Goal: Complete application form: Complete application form

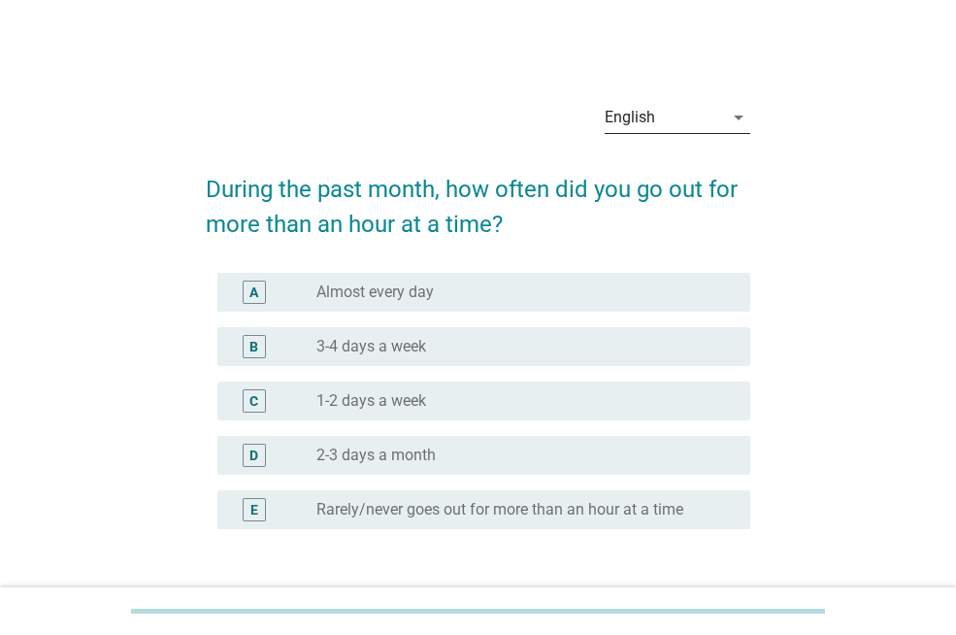
drag, startPoint x: 703, startPoint y: 95, endPoint x: 700, endPoint y: 119, distance: 24.4
click at [700, 119] on div "English arrow_drop_down" at bounding box center [678, 121] width 146 height 62
click at [700, 119] on div "English" at bounding box center [664, 117] width 118 height 31
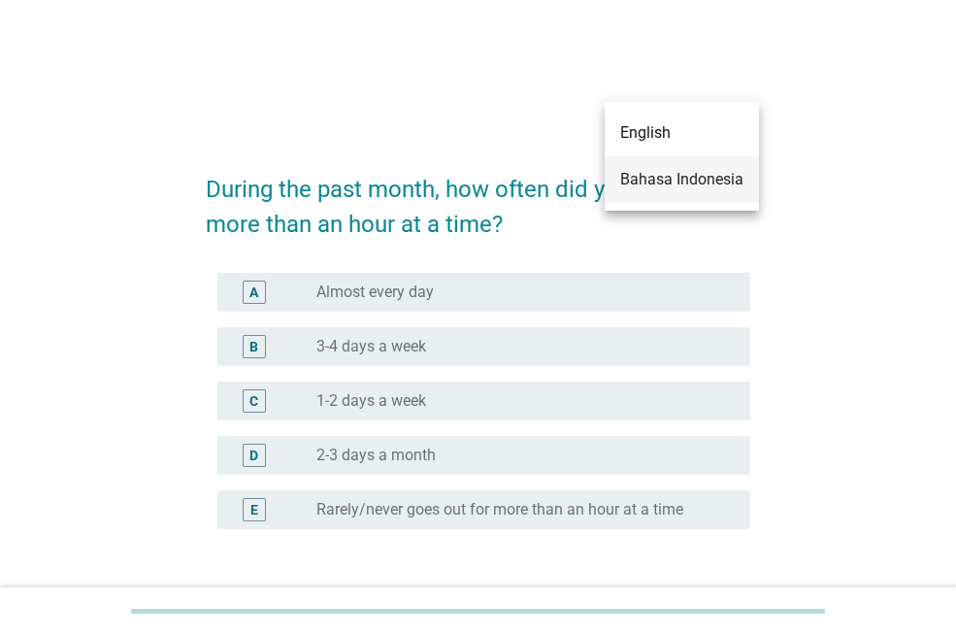
click at [690, 176] on div "Bahasa Indonesia" at bounding box center [681, 179] width 123 height 23
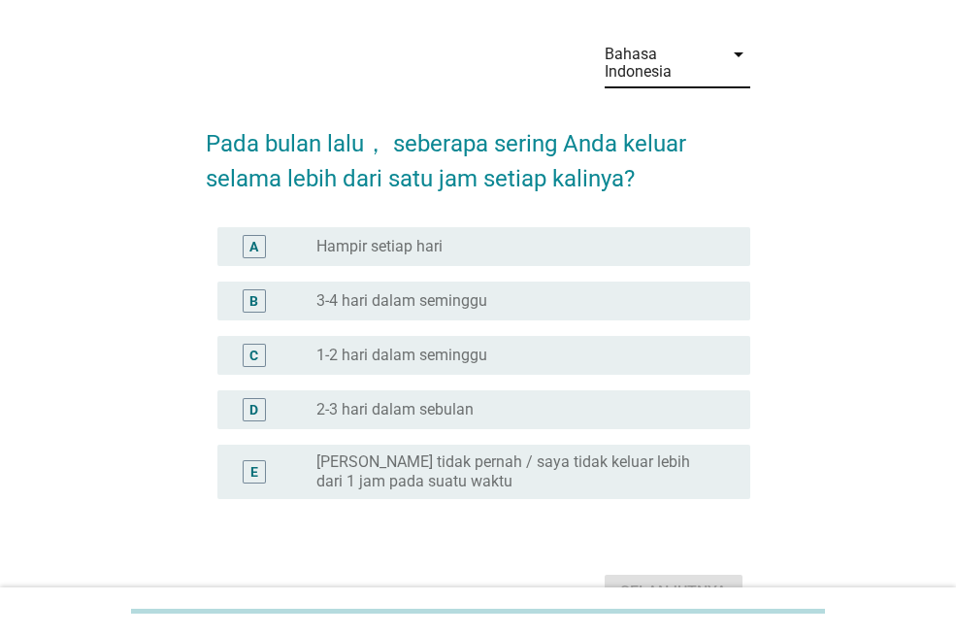
scroll to position [97, 0]
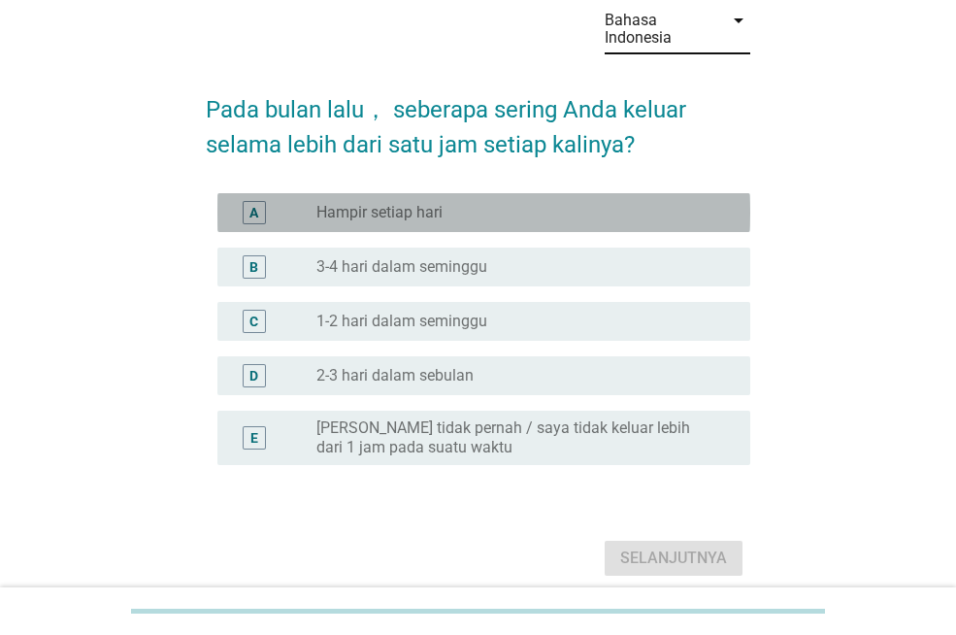
click at [450, 209] on div "radio_button_unchecked Hampir setiap hari" at bounding box center [517, 212] width 403 height 19
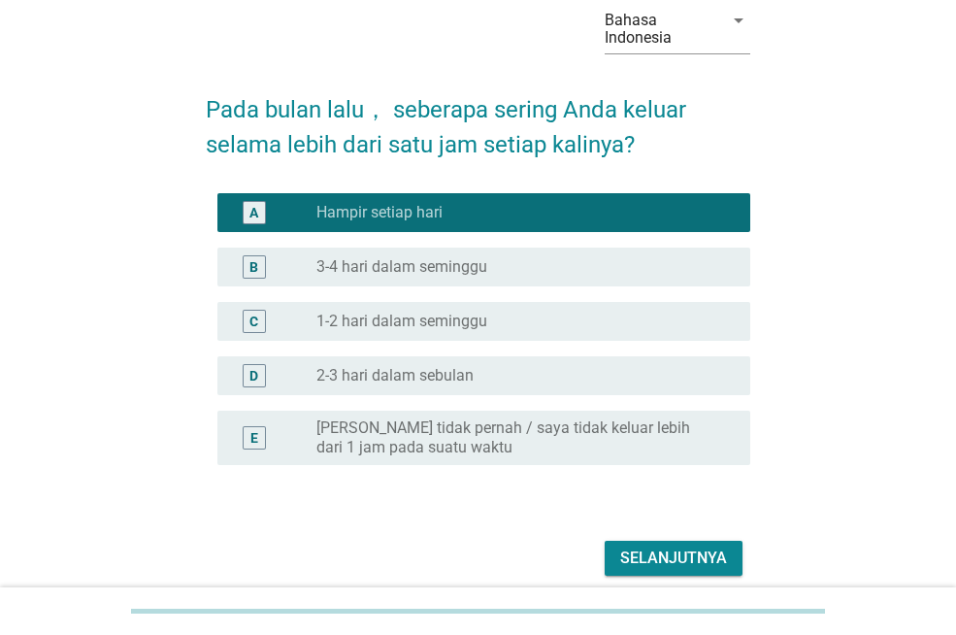
click at [640, 551] on div "Selanjutnya" at bounding box center [673, 557] width 107 height 23
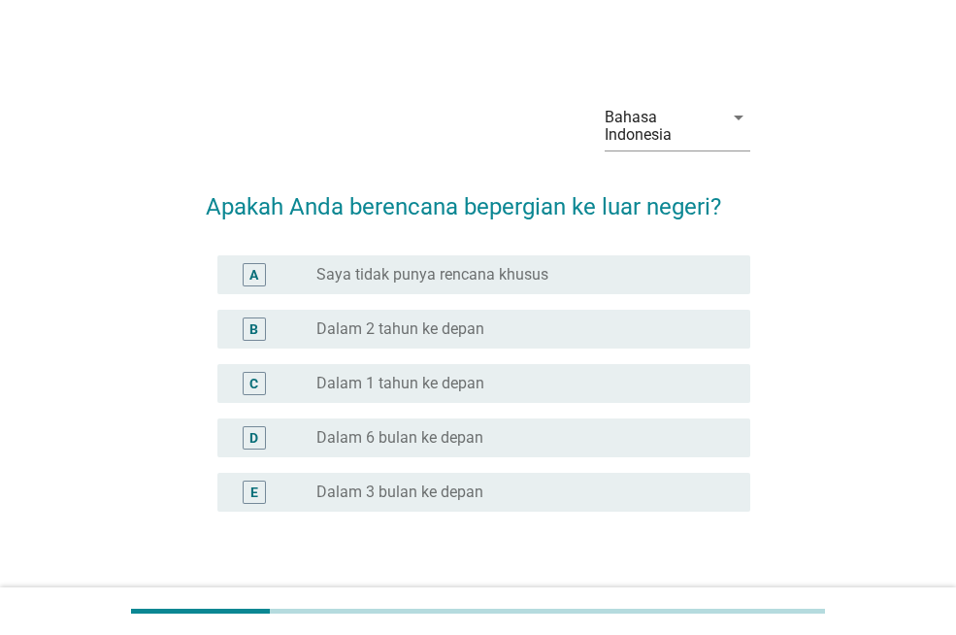
click at [420, 274] on label "Saya tidak punya rencana khusus" at bounding box center [432, 274] width 232 height 19
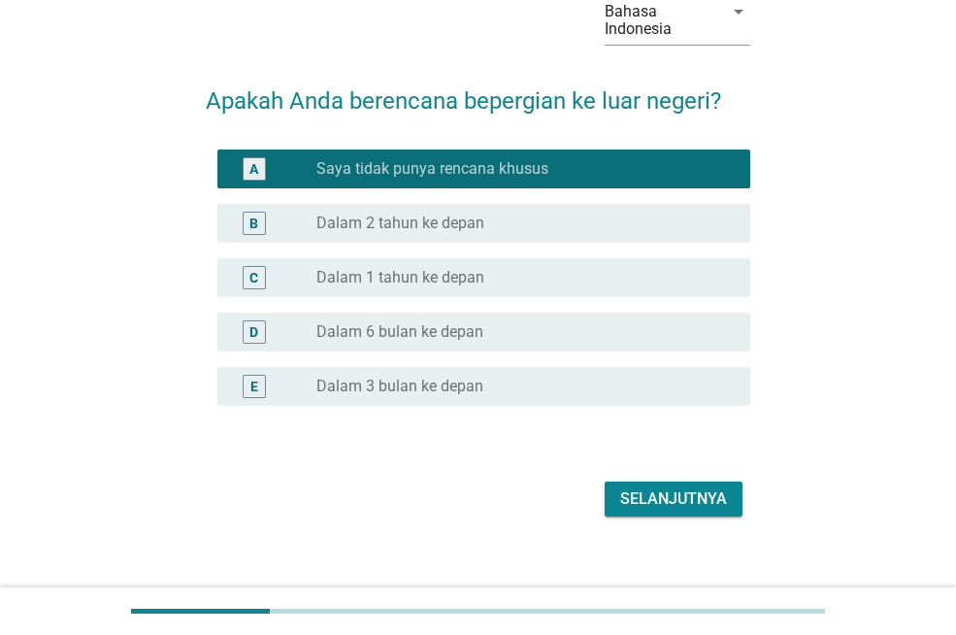
scroll to position [126, 0]
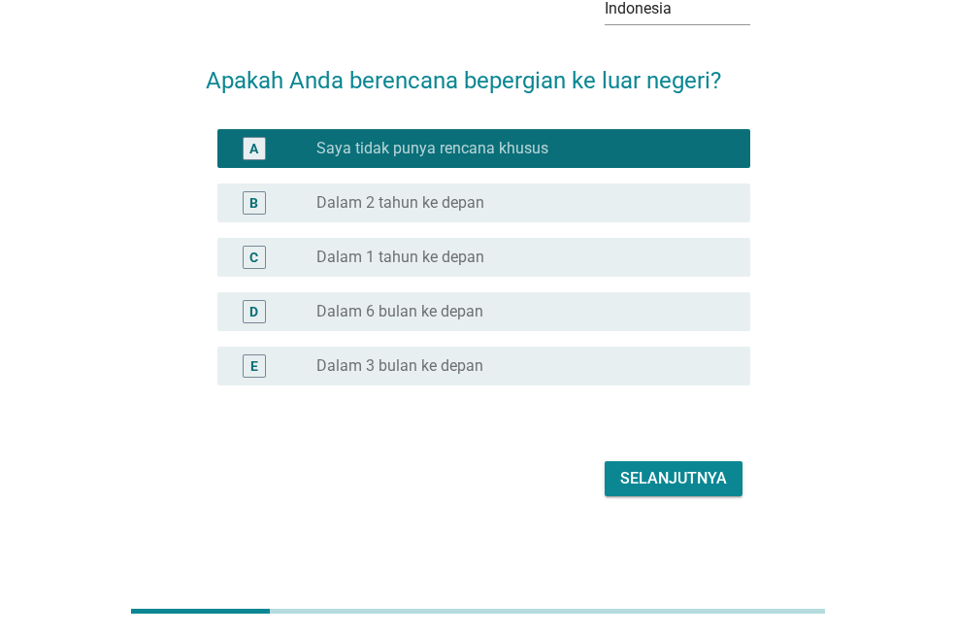
click at [703, 498] on div "Selanjutnya" at bounding box center [478, 478] width 545 height 47
click at [703, 471] on div "Selanjutnya" at bounding box center [673, 478] width 107 height 23
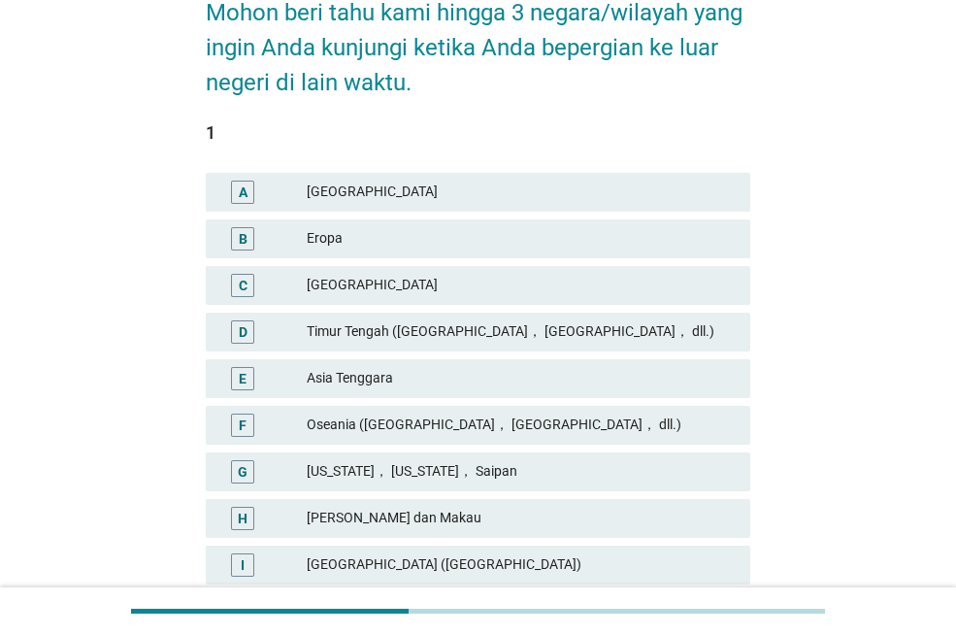
scroll to position [291, 0]
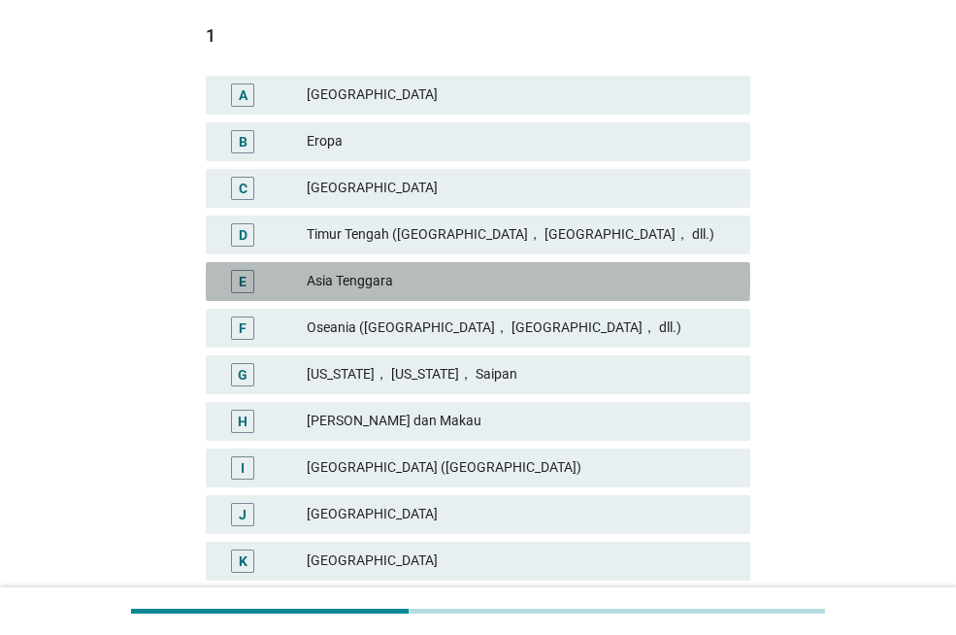
click at [443, 286] on div "Asia Tenggara" at bounding box center [521, 281] width 428 height 23
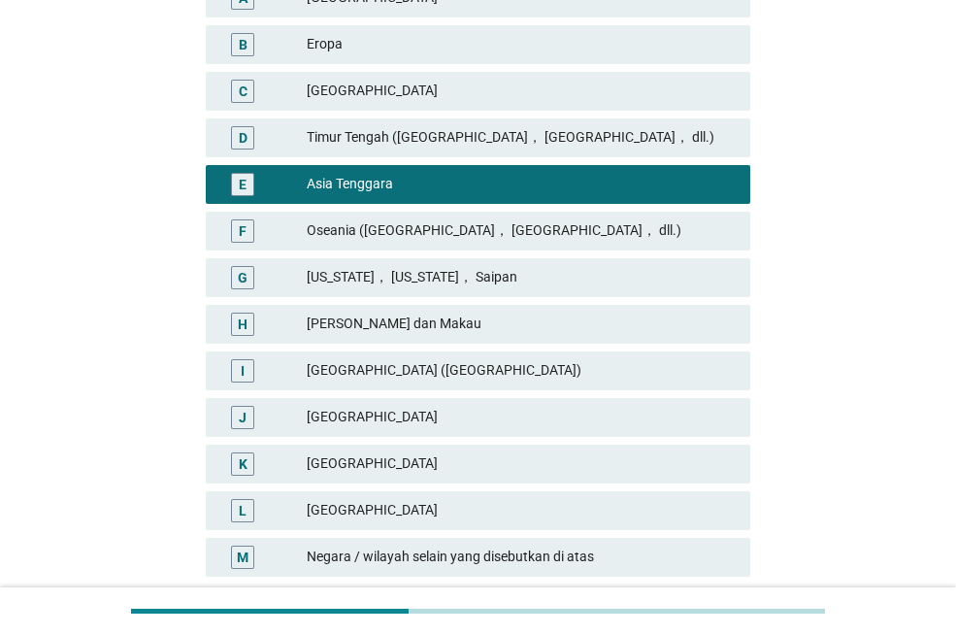
scroll to position [485, 0]
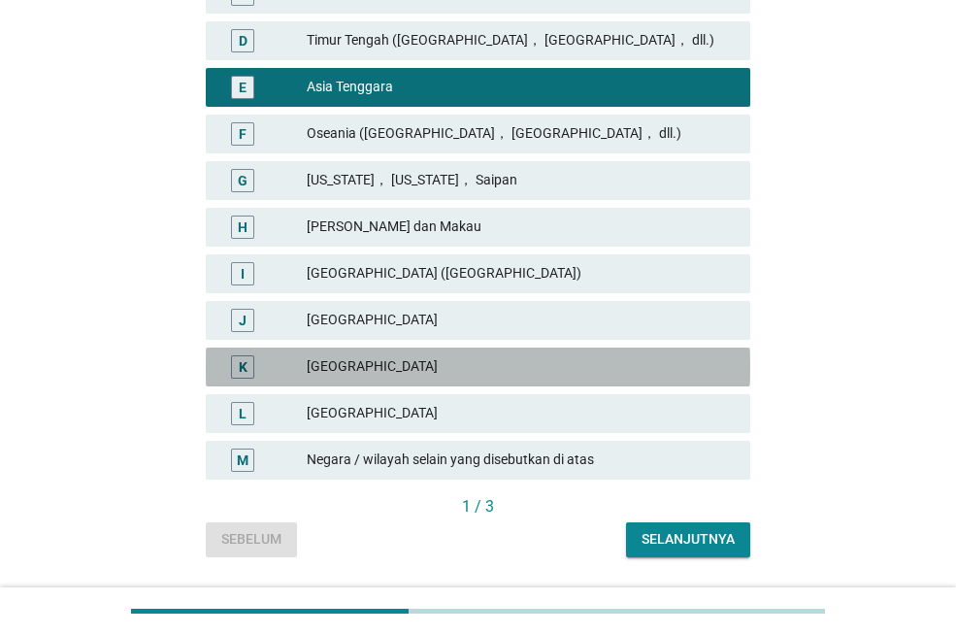
click at [411, 363] on div "[GEOGRAPHIC_DATA]" at bounding box center [521, 366] width 428 height 23
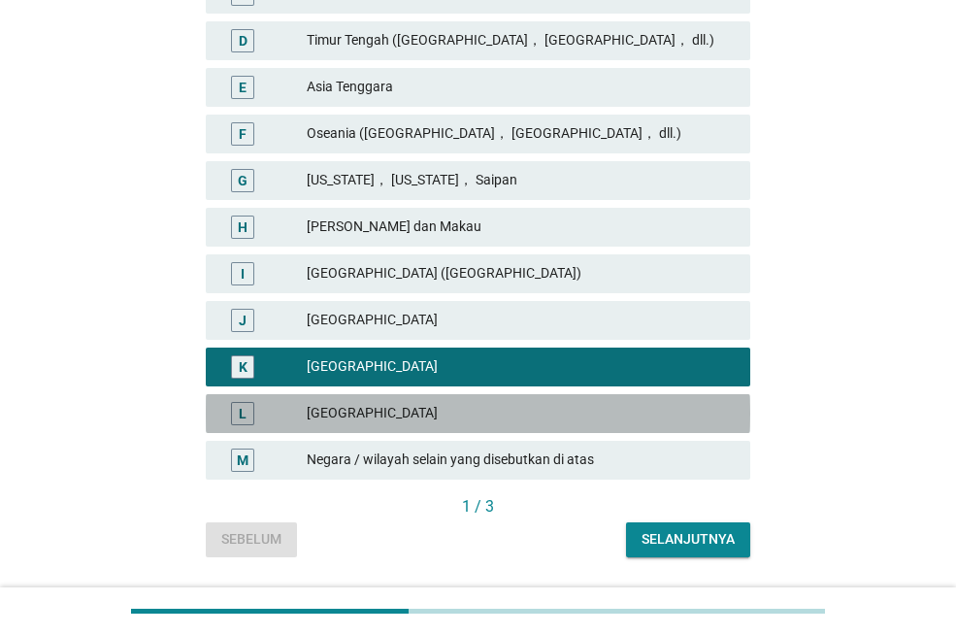
click at [389, 431] on div "L [GEOGRAPHIC_DATA]" at bounding box center [478, 413] width 545 height 39
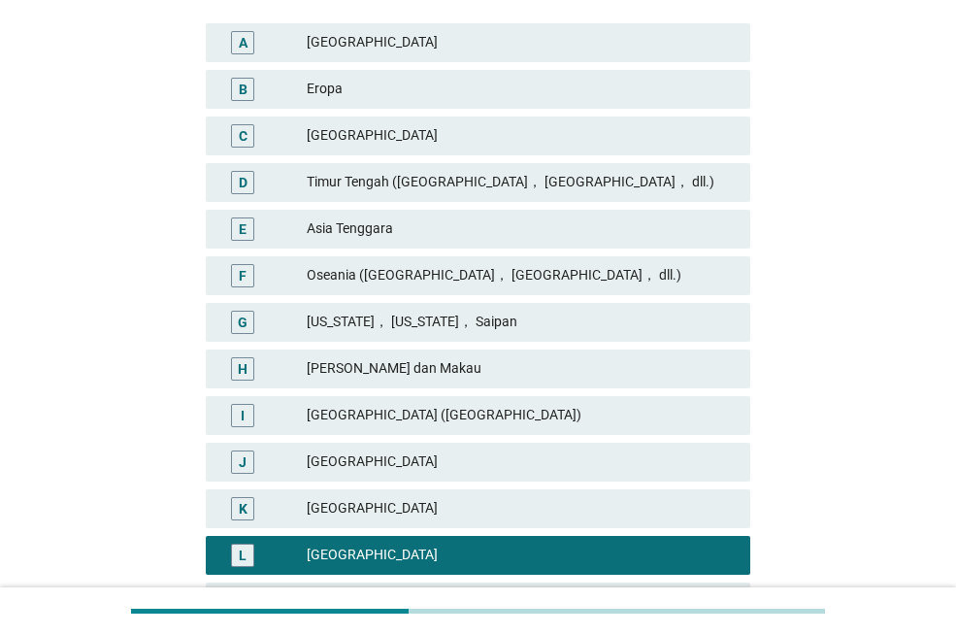
scroll to position [388, 0]
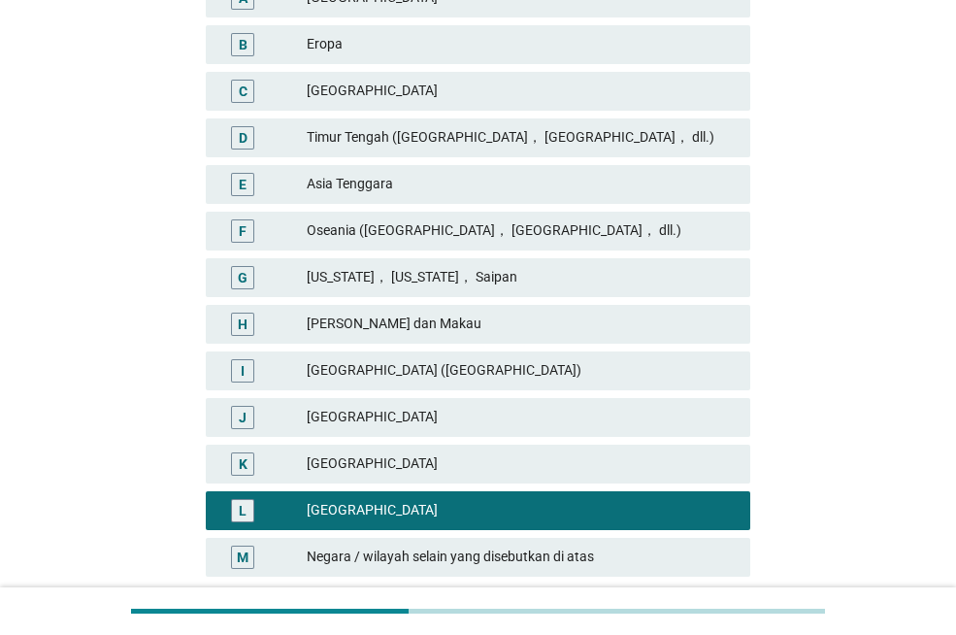
click at [236, 187] on div "E" at bounding box center [242, 184] width 23 height 23
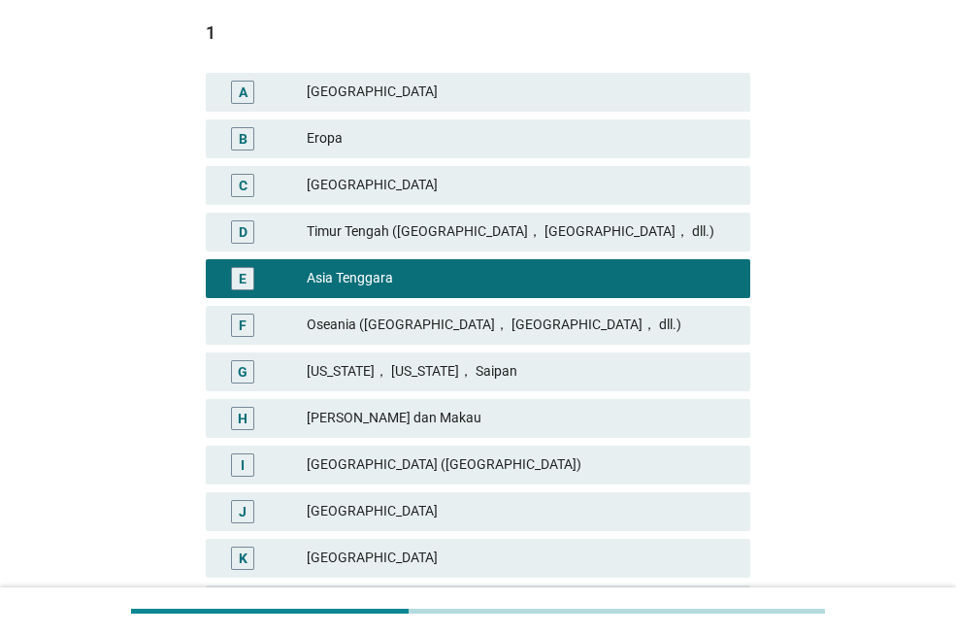
scroll to position [541, 0]
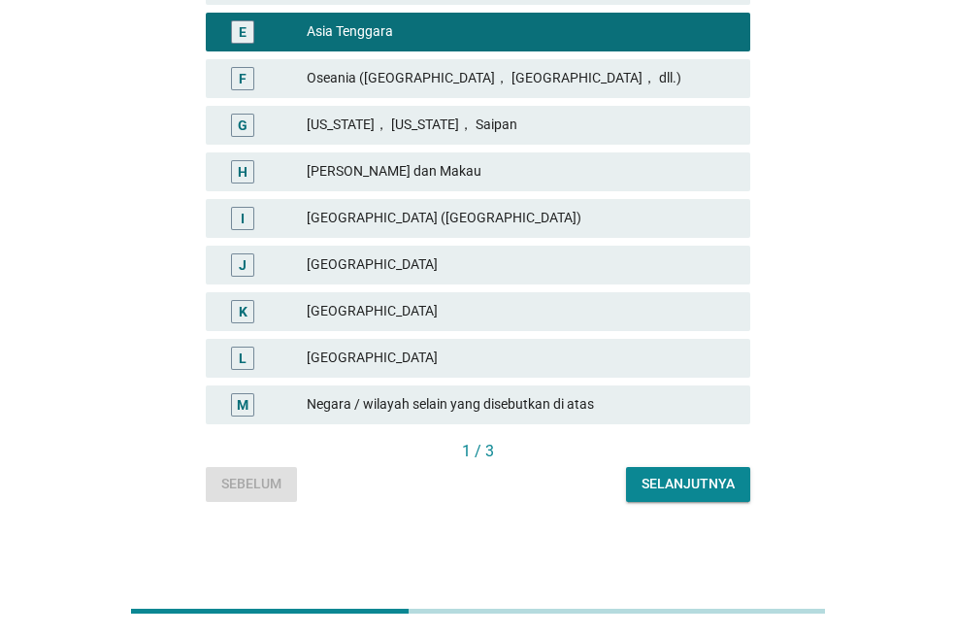
click at [722, 488] on div "Selanjutnya" at bounding box center [688, 484] width 93 height 20
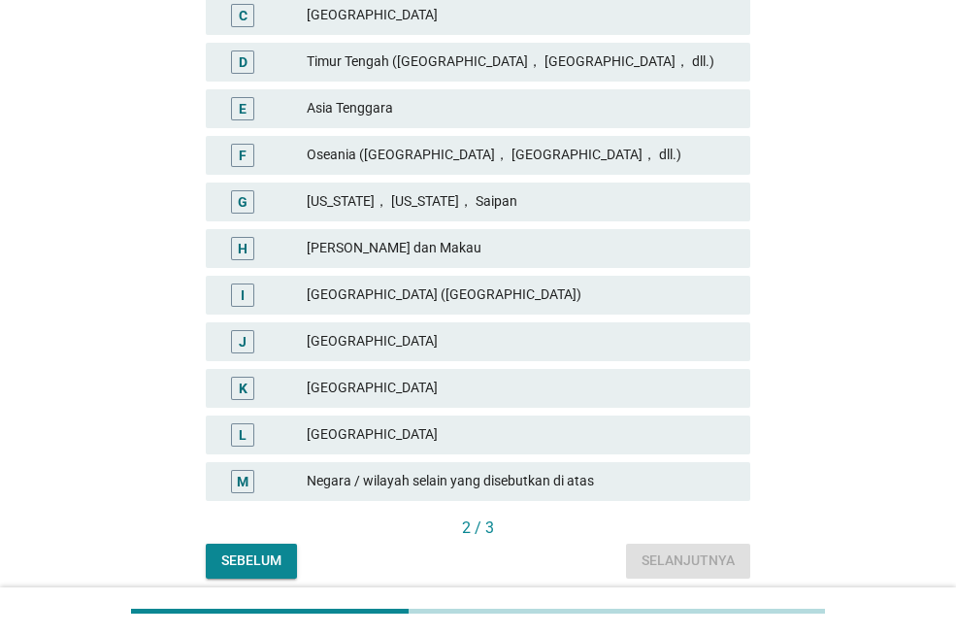
scroll to position [485, 0]
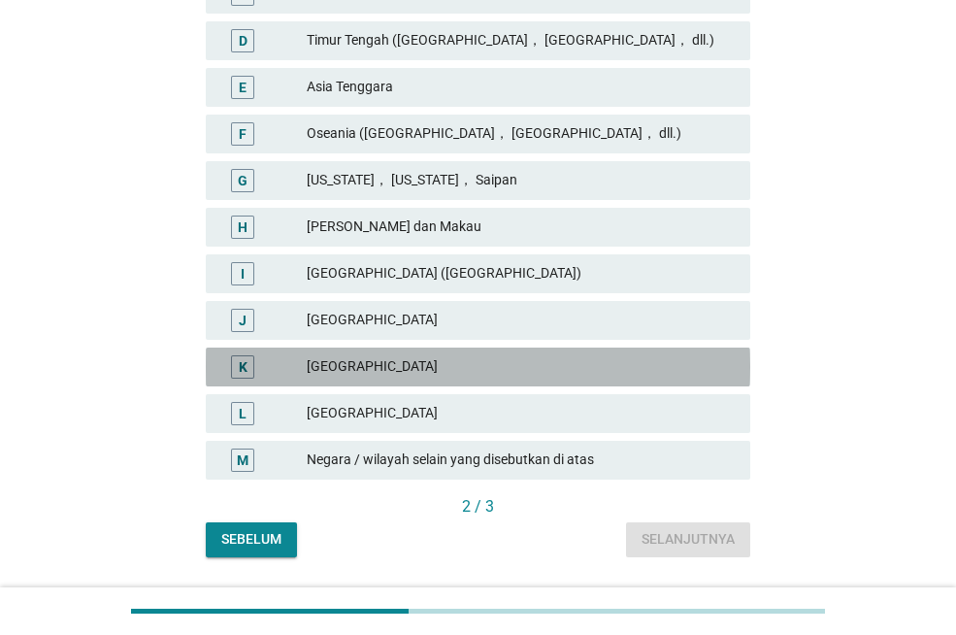
click at [273, 367] on div "K" at bounding box center [263, 366] width 85 height 23
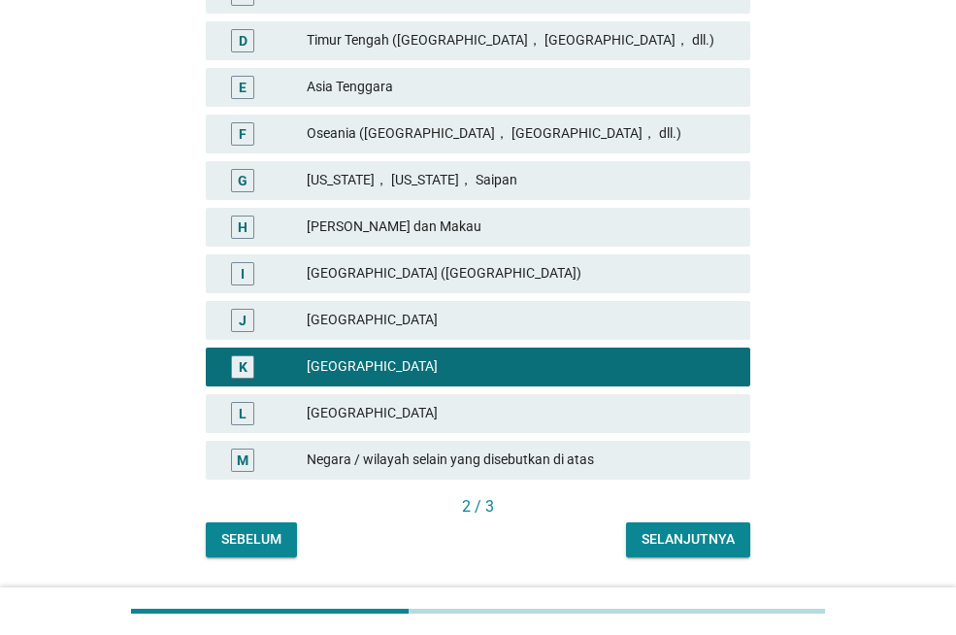
click at [645, 527] on button "Selanjutnya" at bounding box center [688, 539] width 124 height 35
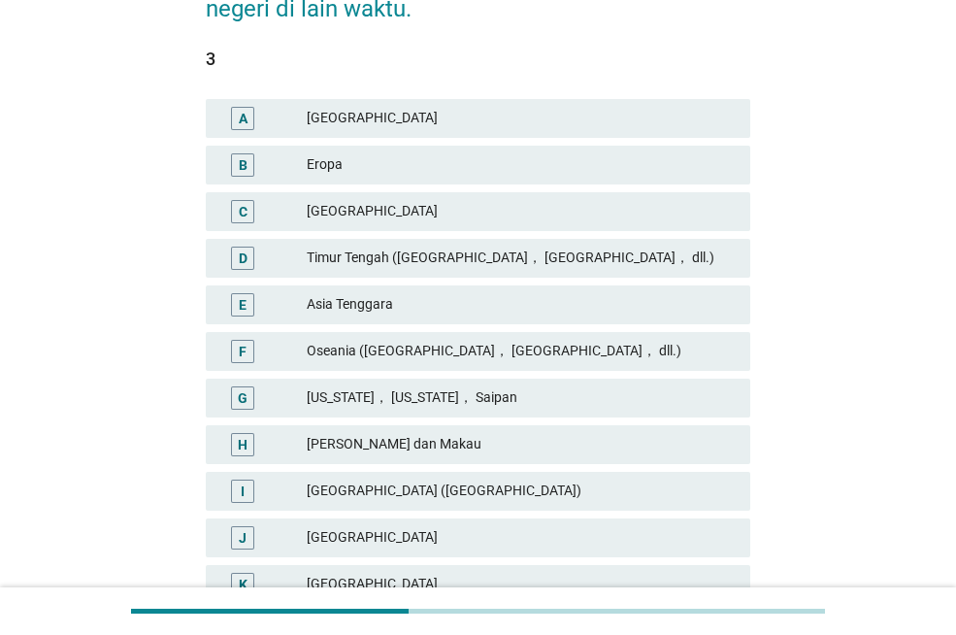
scroll to position [291, 0]
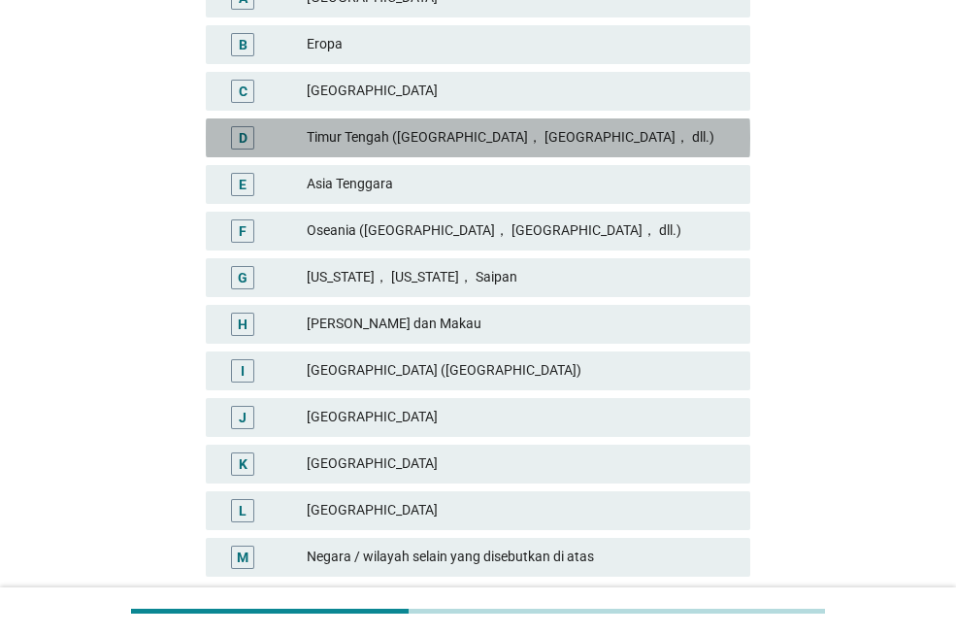
click at [422, 132] on div "Timur Tengah ([GEOGRAPHIC_DATA]， [GEOGRAPHIC_DATA]， dll.)" at bounding box center [521, 137] width 428 height 23
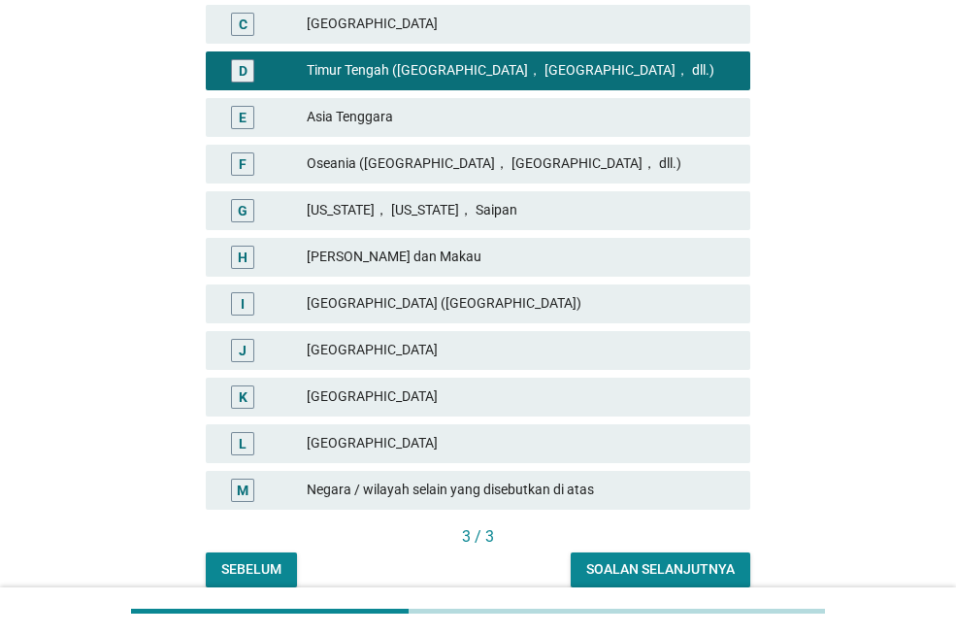
scroll to position [541, 0]
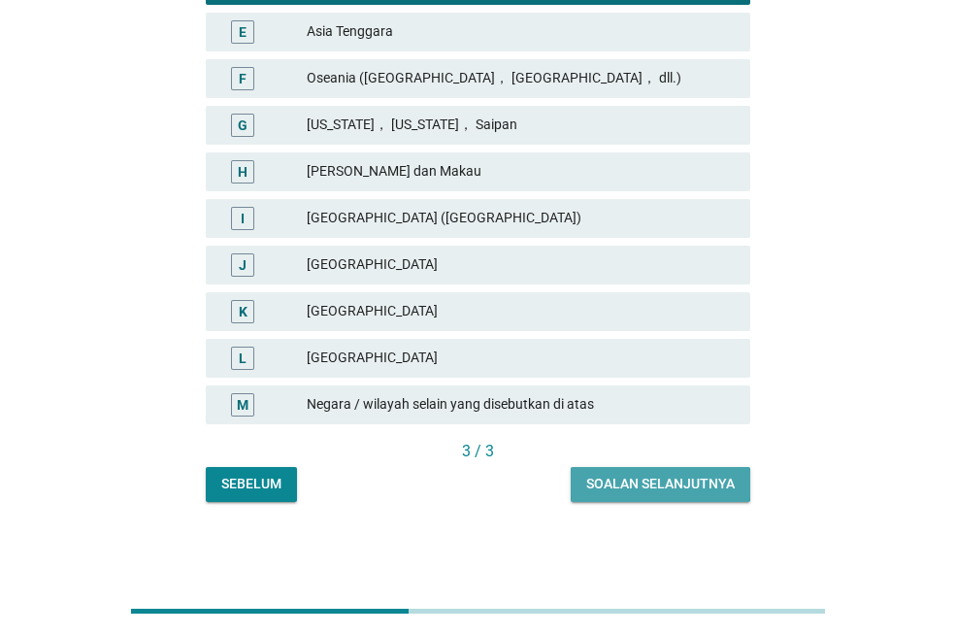
click at [727, 489] on div "Soalan selanjutnya" at bounding box center [660, 484] width 149 height 20
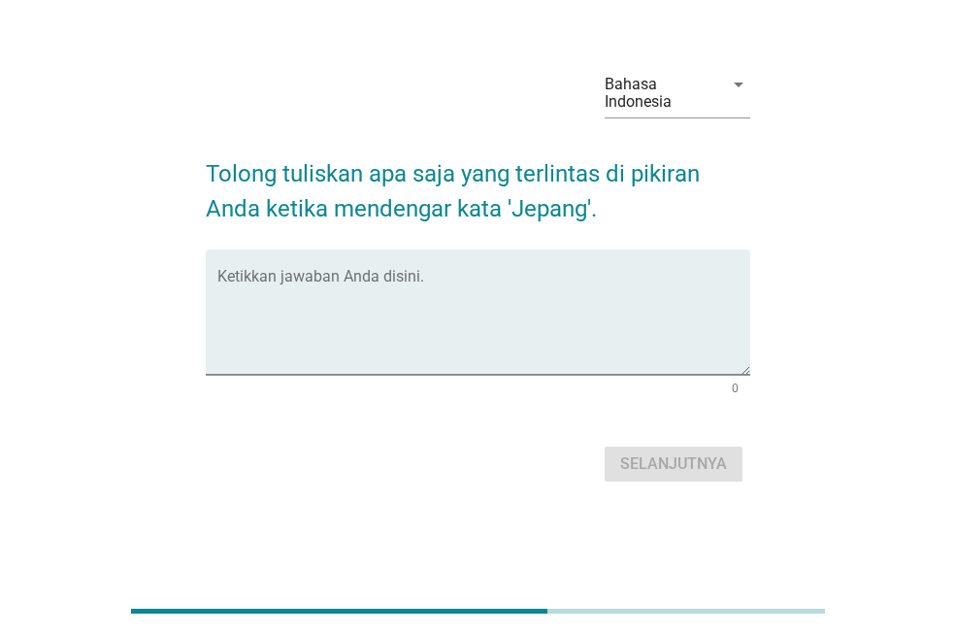
scroll to position [0, 0]
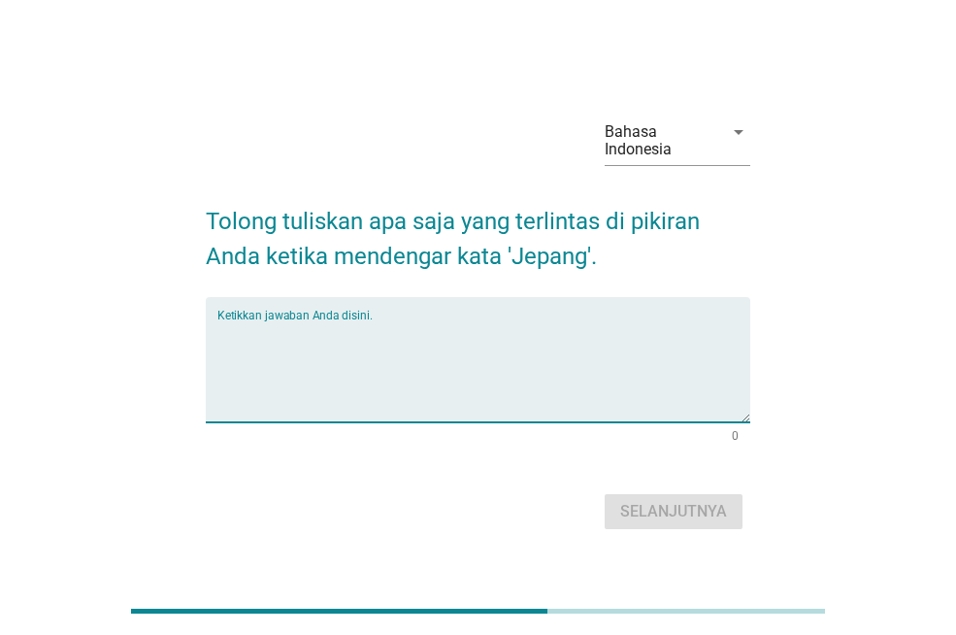
click at [516, 373] on textarea "Ketikkan jawaban Anda disini." at bounding box center [483, 371] width 533 height 102
type textarea "sakura"
click at [705, 503] on div "Selanjutnya" at bounding box center [673, 511] width 107 height 23
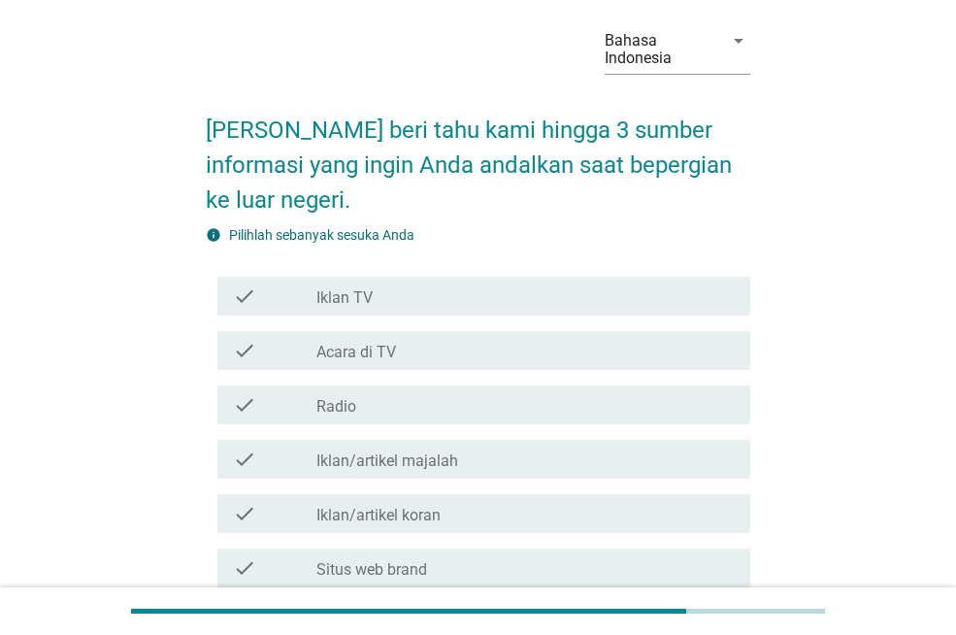
scroll to position [388, 0]
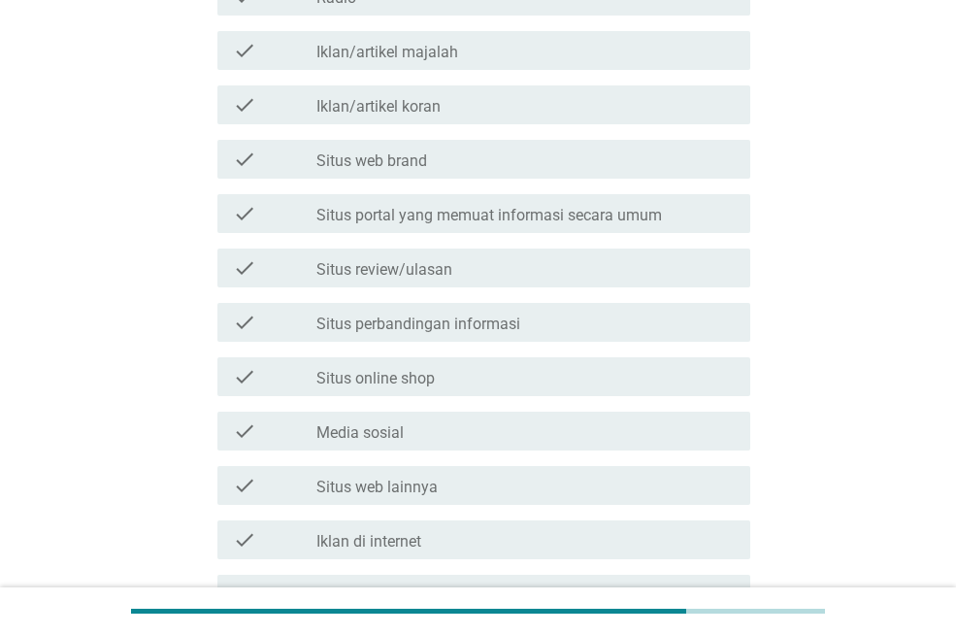
click at [476, 212] on label "Situs portal yang memuat informasi secara umum" at bounding box center [489, 215] width 346 height 19
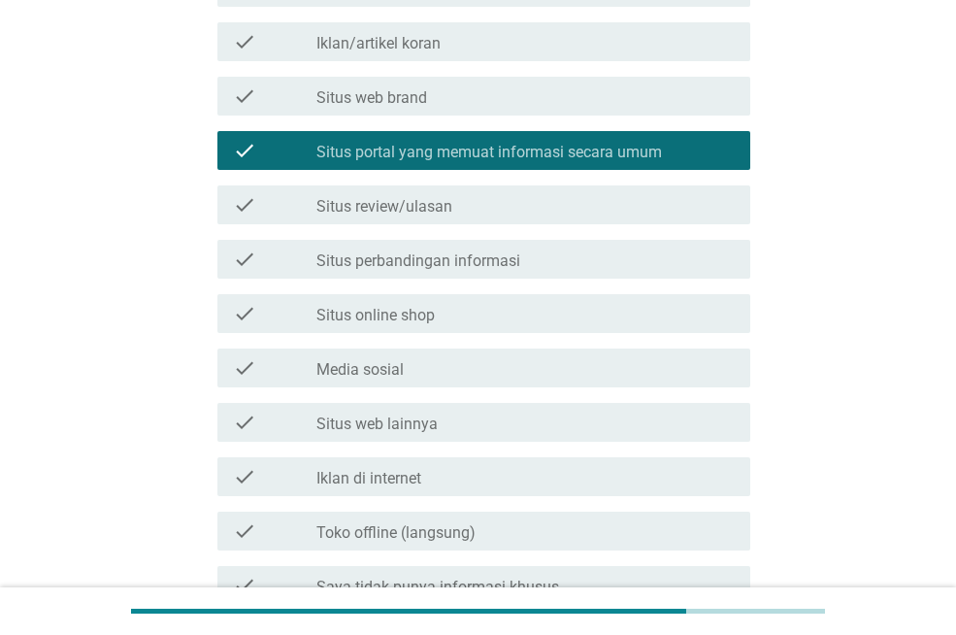
scroll to position [582, 0]
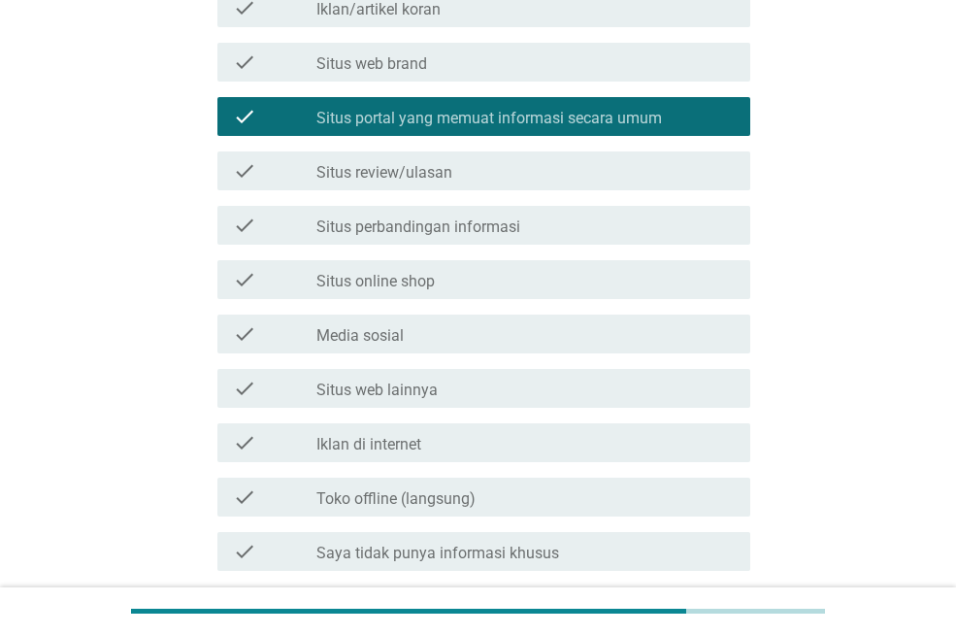
click at [475, 223] on label "Situs perbandingan informasi" at bounding box center [418, 226] width 204 height 19
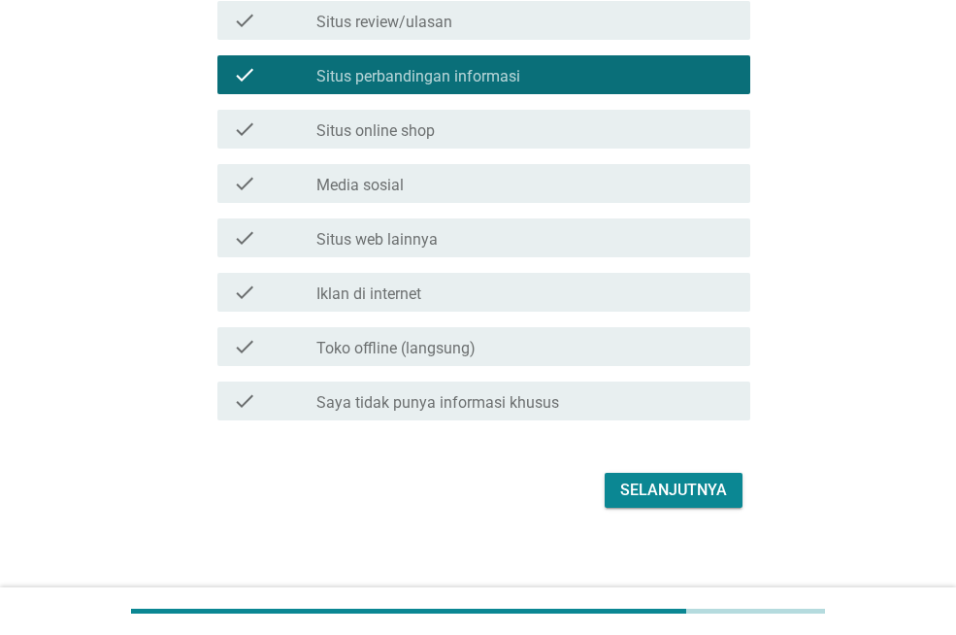
scroll to position [745, 0]
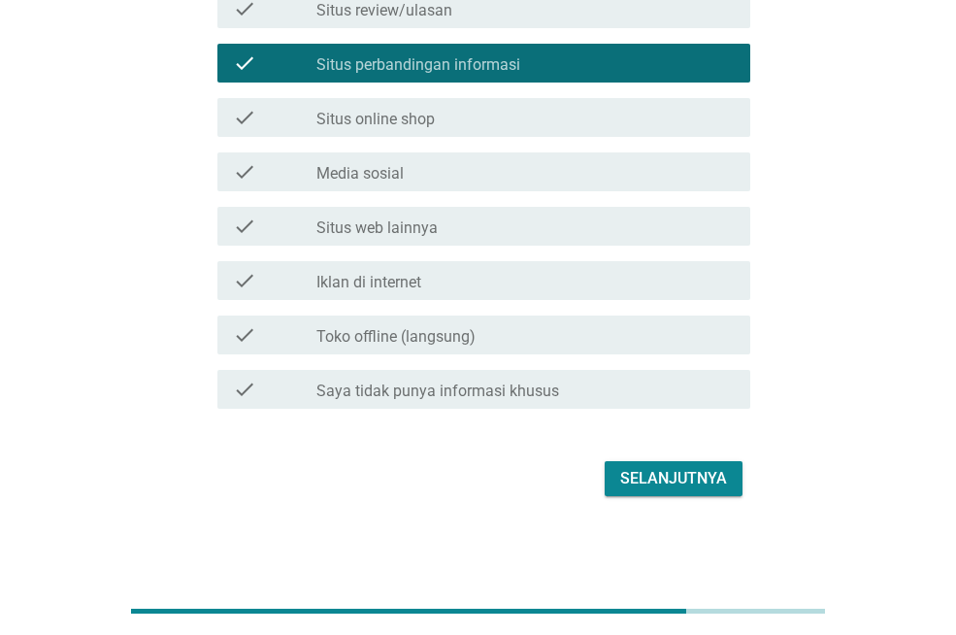
click at [488, 178] on div "check_box_outline_blank Media sosial" at bounding box center [525, 171] width 418 height 23
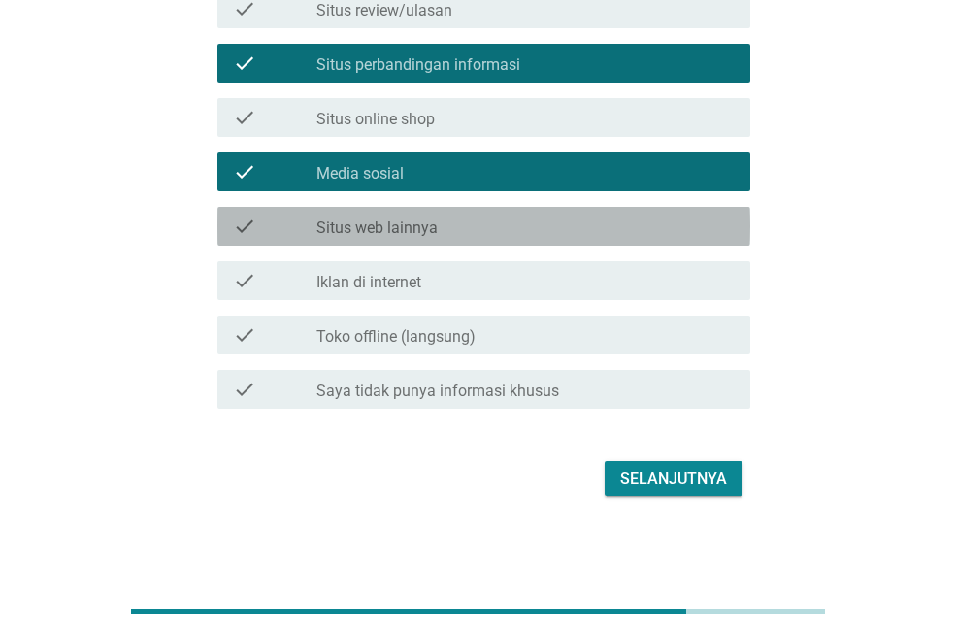
click at [450, 216] on div "check_box_outline_blank Situs web lainnya" at bounding box center [525, 226] width 418 height 23
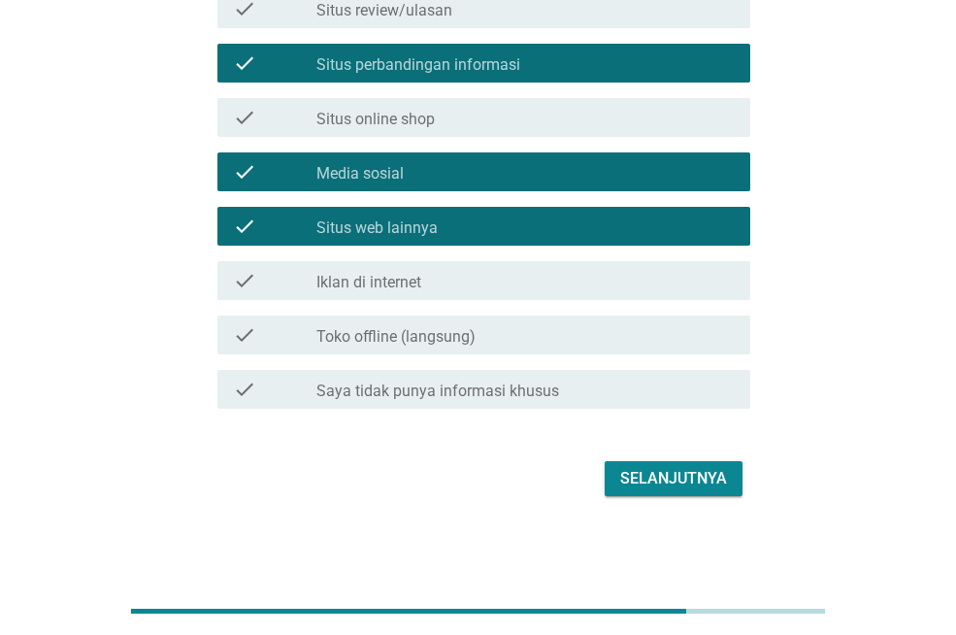
click at [640, 471] on div "Selanjutnya" at bounding box center [673, 478] width 107 height 23
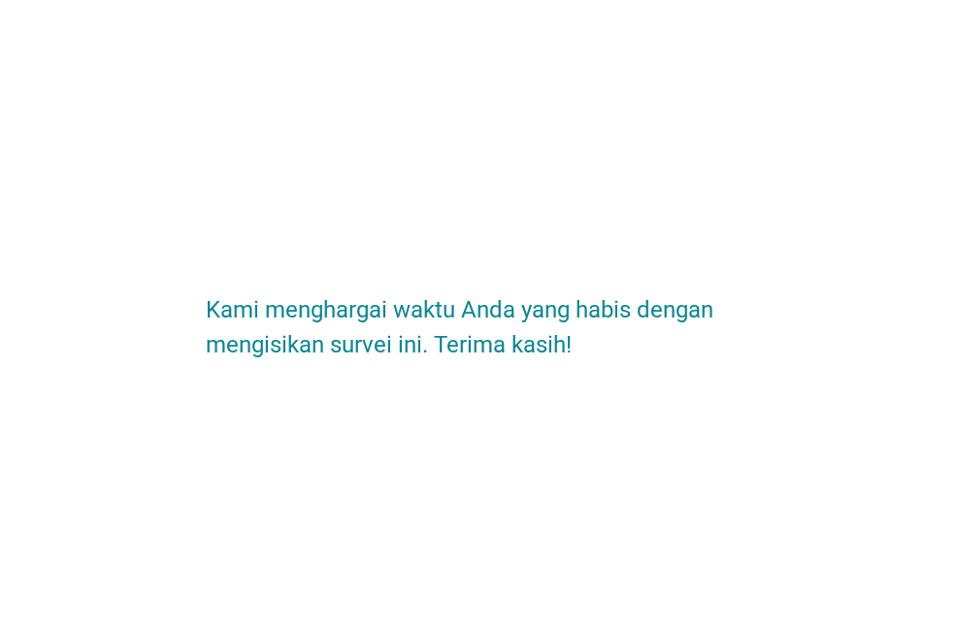
scroll to position [0, 0]
